Goal: Book appointment/travel/reservation

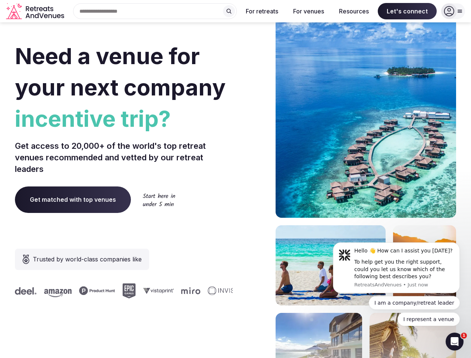
click at [235, 179] on div "Need a venue for your next company incentive trip? Get access to 20,000+ of the…" at bounding box center [235, 224] width 441 height 450
click at [155, 11] on div "Search Popular Destinations [GEOGRAPHIC_DATA], [GEOGRAPHIC_DATA] [GEOGRAPHIC_DA…" at bounding box center [152, 11] width 170 height 16
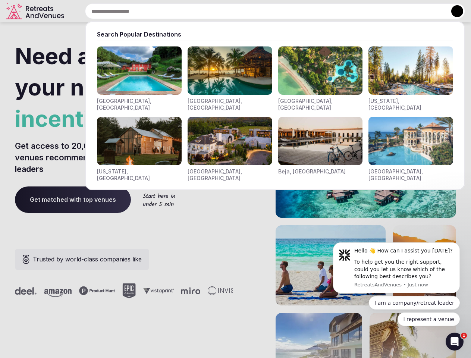
click at [229, 11] on input "text" at bounding box center [275, 11] width 380 height 16
click at [262, 11] on input "text" at bounding box center [275, 11] width 380 height 16
click at [309, 11] on input "text" at bounding box center [275, 11] width 380 height 16
click at [354, 11] on input "text" at bounding box center [275, 11] width 380 height 16
click at [407, 11] on input "text" at bounding box center [275, 11] width 380 height 16
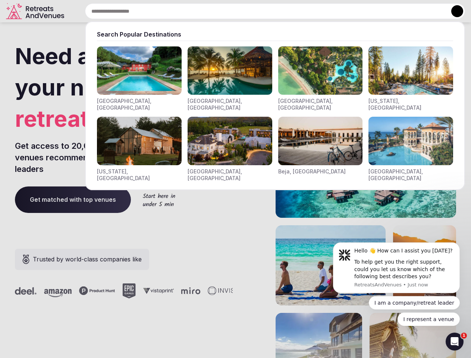
click at [453, 11] on button at bounding box center [457, 11] width 12 height 12
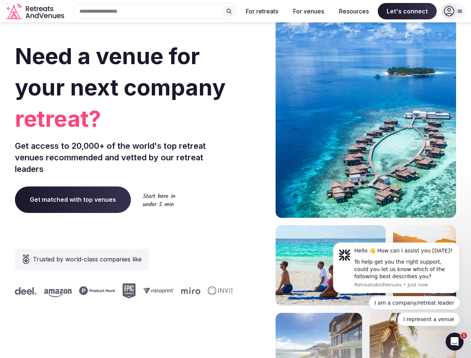
click at [397, 268] on div "To help get you the right support, could you let us know which of the following…" at bounding box center [404, 270] width 100 height 22
